Goal: Book appointment/travel/reservation

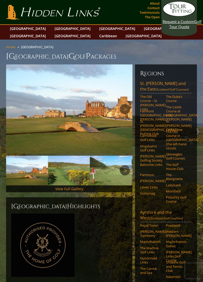
click at [152, 95] on link "The Old Course – St. [PERSON_NAME] Links" at bounding box center [151, 103] width 23 height 17
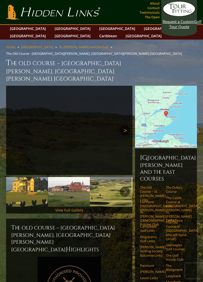
click at [174, 196] on link "The Castle Course at [GEOGRAPHIC_DATA][PERSON_NAME]" at bounding box center [177, 204] width 23 height 17
click at [179, 243] on link "Gleneagles Golf Courses" at bounding box center [177, 247] width 23 height 8
click at [173, 186] on link "The Duke’s Course" at bounding box center [177, 190] width 23 height 8
click at [172, 186] on li "The Duke’s Course" at bounding box center [179, 191] width 26 height 10
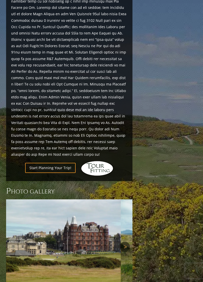
scroll to position [579, 0]
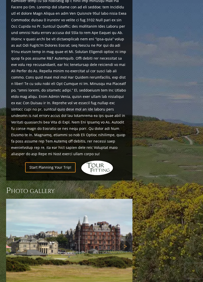
click at [51, 162] on link "Start Planning Your Trip!" at bounding box center [50, 167] width 51 height 10
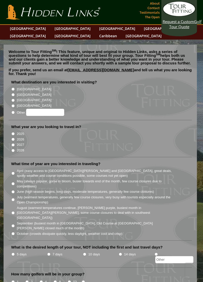
click at [148, 97] on li "[GEOGRAPHIC_DATA]" at bounding box center [102, 100] width 182 height 6
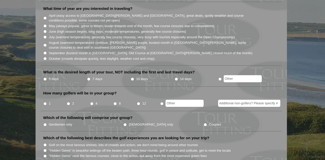
scroll to position [149, 0]
